Goal: Share content

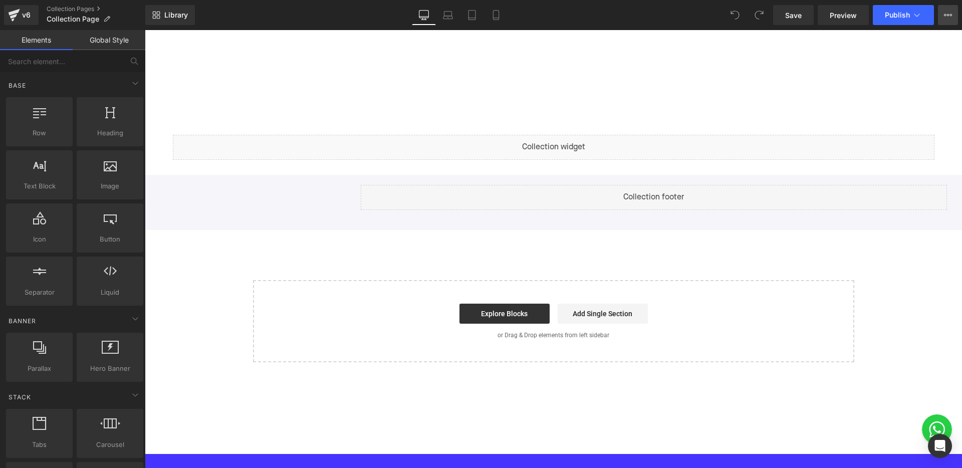
click at [944, 21] on button "View Live Page View with current Template Save Template to Library Schedule Pub…" at bounding box center [947, 15] width 20 height 20
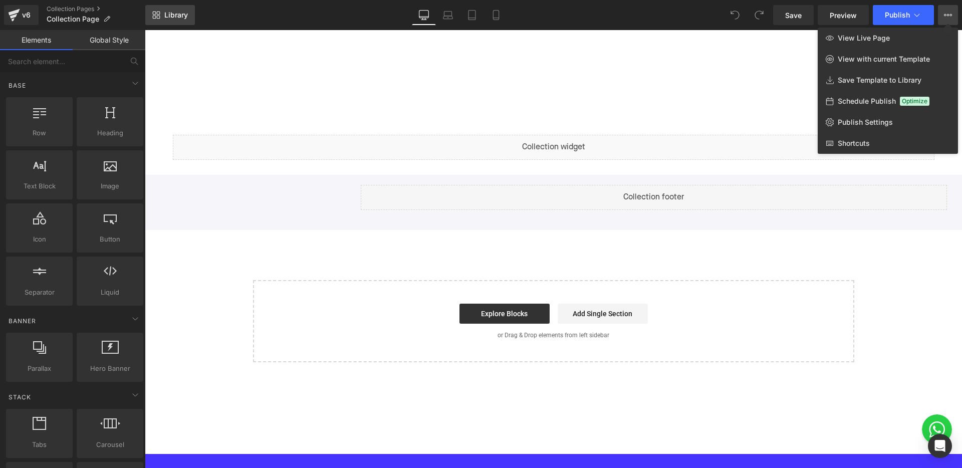
click at [159, 19] on icon at bounding box center [156, 15] width 8 height 8
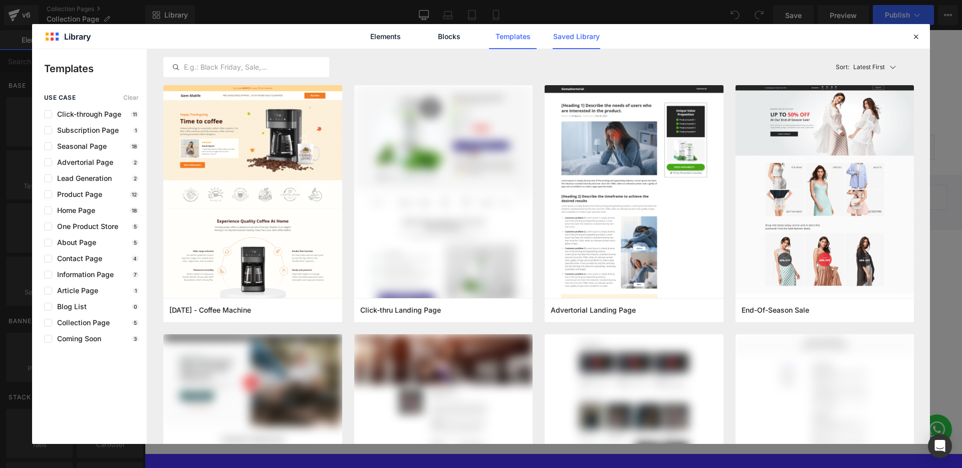
click at [580, 37] on link "Saved Library" at bounding box center [576, 36] width 48 height 25
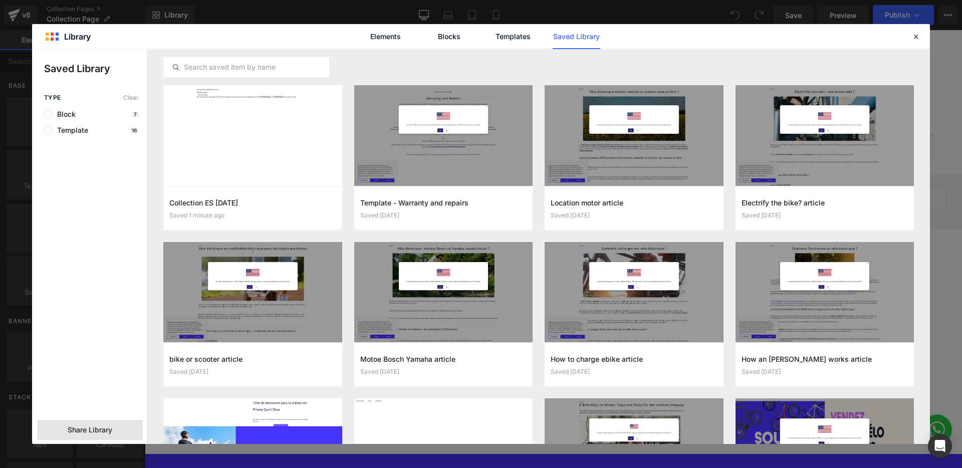
click at [108, 427] on span "Share Library" at bounding box center [90, 430] width 45 height 10
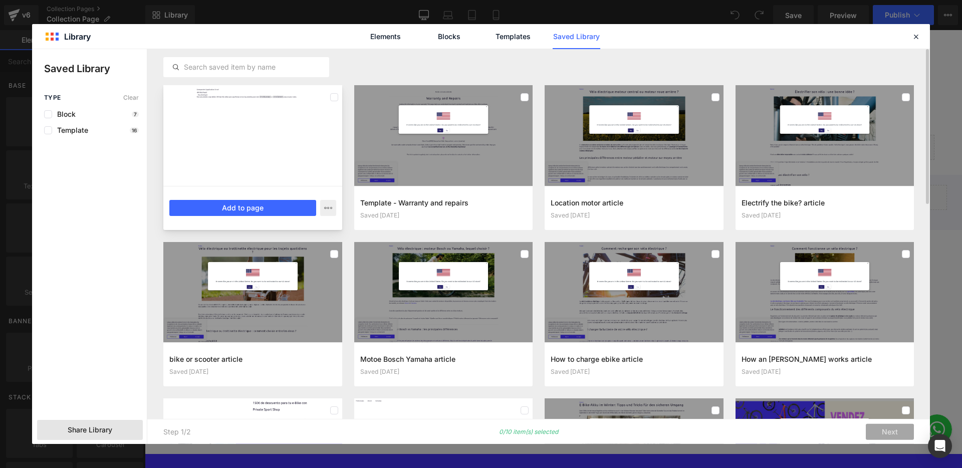
click at [289, 118] on div at bounding box center [252, 135] width 179 height 101
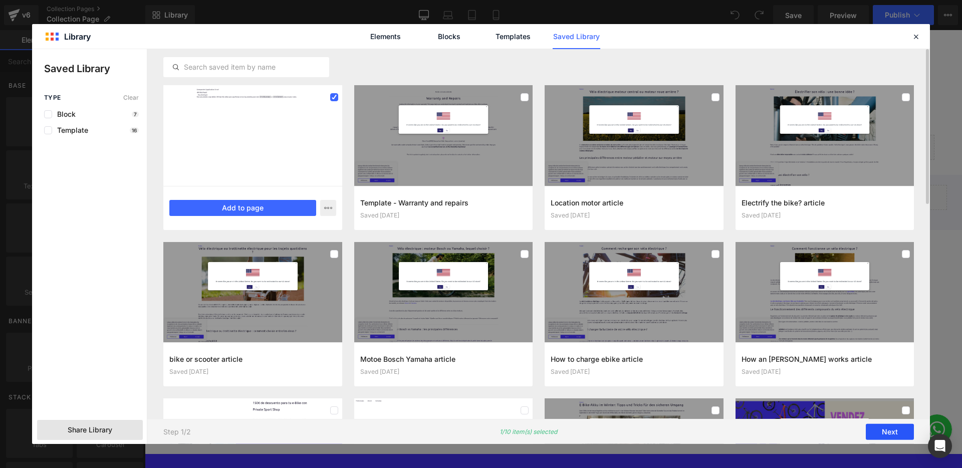
click at [881, 430] on button "Next" at bounding box center [889, 432] width 48 height 16
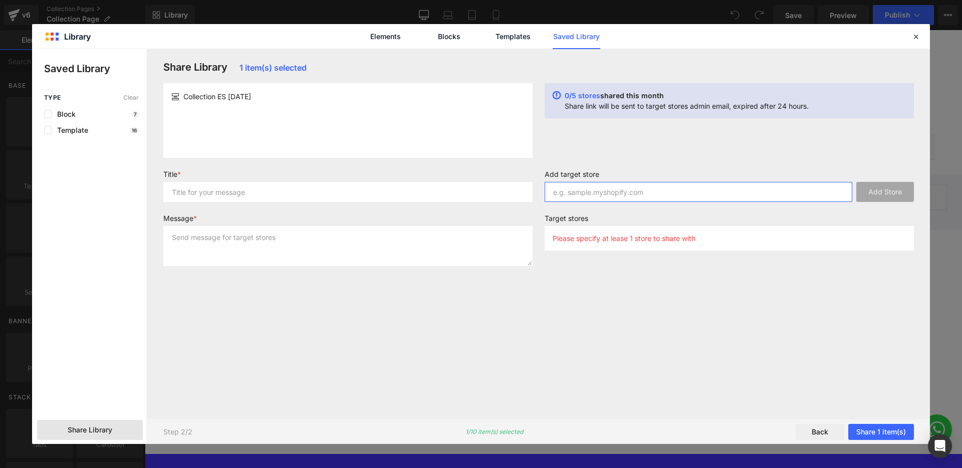
click at [606, 198] on input "text" at bounding box center [697, 192] width 307 height 20
type input "upway-italy.myshopify.com"
click at [881, 200] on button "Add Store" at bounding box center [885, 192] width 58 height 20
click at [321, 184] on input "text" at bounding box center [347, 192] width 369 height 20
click at [207, 192] on input "ES transfert to IT" at bounding box center [347, 192] width 369 height 20
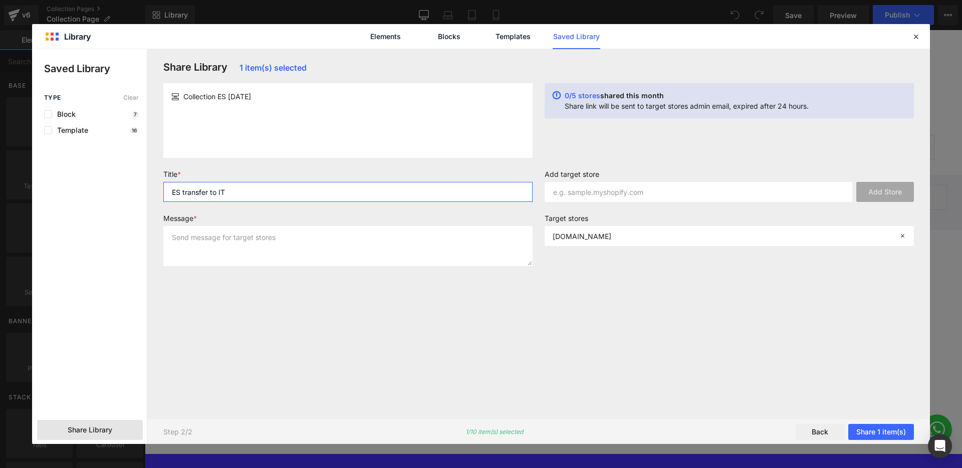
type input "ES transfer to IT"
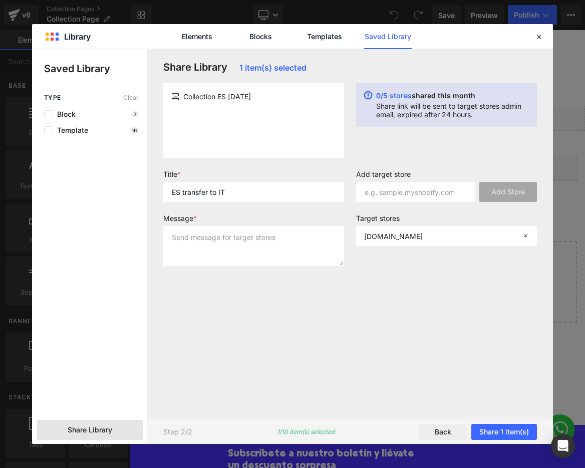
click at [464, 324] on div "Share Library 1 item(s) selected Collection ES 2025-09-29 0/5 stores shared thi…" at bounding box center [350, 234] width 386 height 346
click at [507, 436] on button "Share 1 item(s)" at bounding box center [504, 432] width 66 height 16
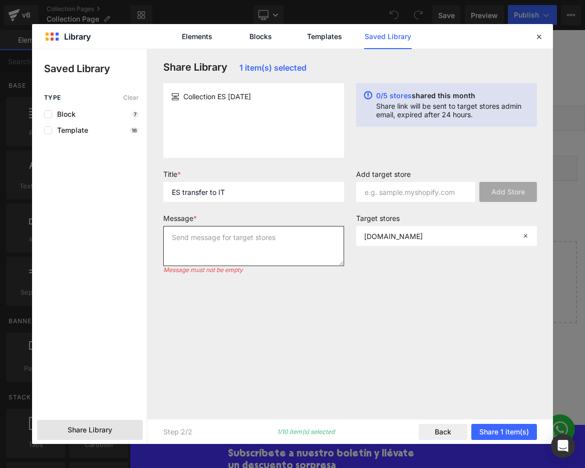
click at [268, 252] on textarea at bounding box center [253, 246] width 181 height 40
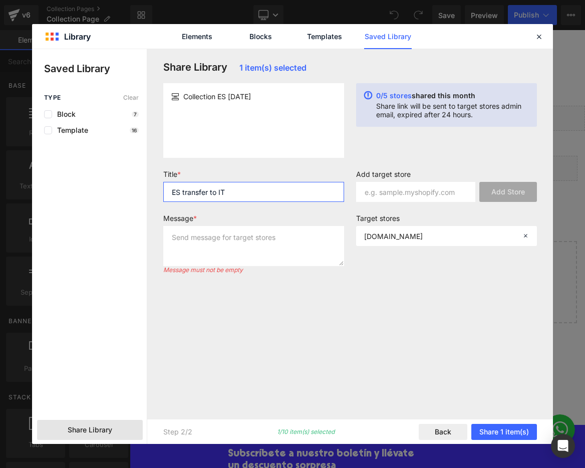
click at [205, 187] on input "ES transfer to IT" at bounding box center [253, 192] width 181 height 20
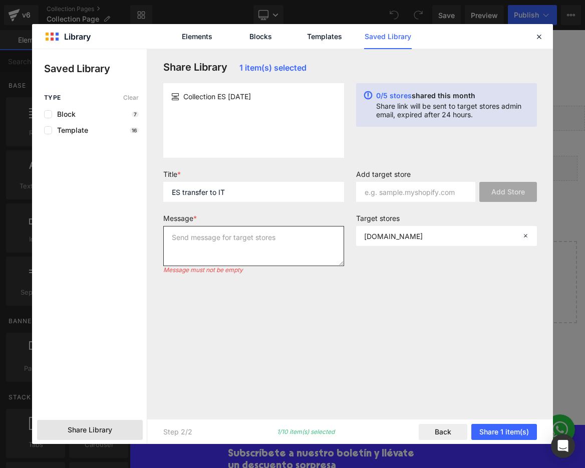
click at [220, 256] on textarea at bounding box center [253, 246] width 181 height 40
paste textarea "ES transfer to IT"
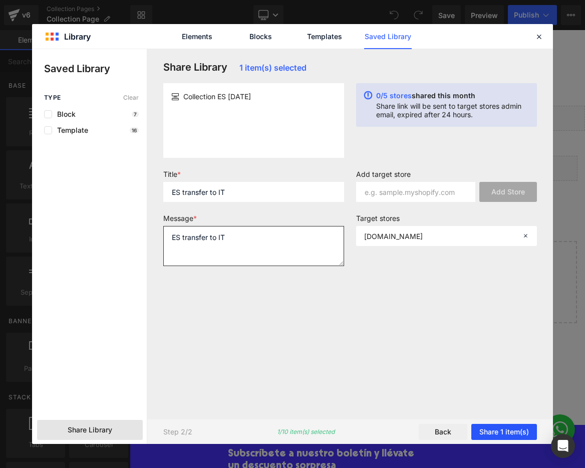
type textarea "ES transfer to IT"
click at [505, 431] on button "Share 1 item(s)" at bounding box center [504, 432] width 66 height 16
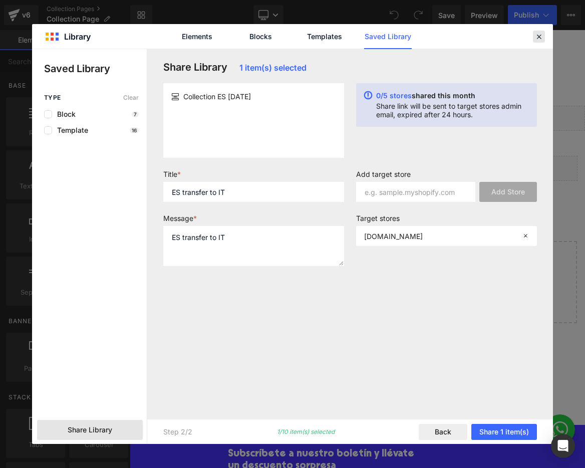
click at [538, 41] on div at bounding box center [539, 37] width 12 height 12
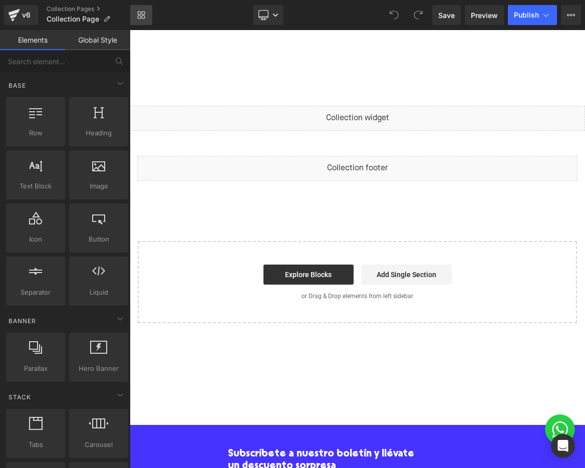
click at [143, 15] on icon at bounding box center [141, 15] width 8 height 8
click at [12, 18] on icon at bounding box center [13, 16] width 7 height 5
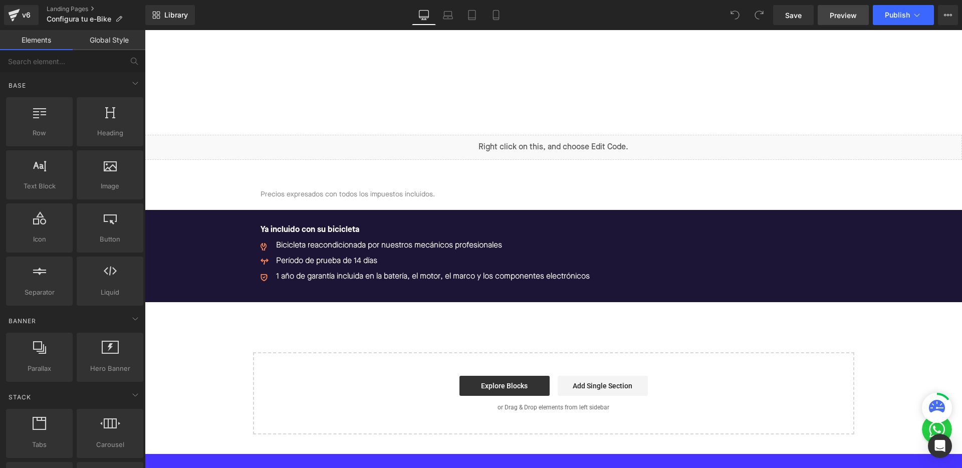
click at [836, 15] on span "Preview" at bounding box center [842, 15] width 27 height 11
